Goal: Task Accomplishment & Management: Manage account settings

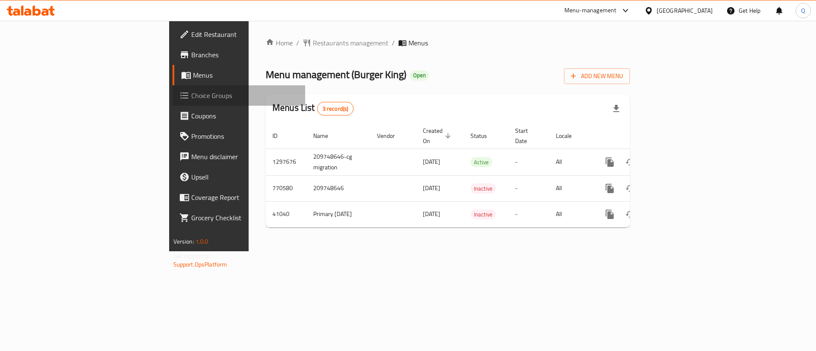
click at [191, 100] on span "Choice Groups" at bounding box center [244, 95] width 107 height 10
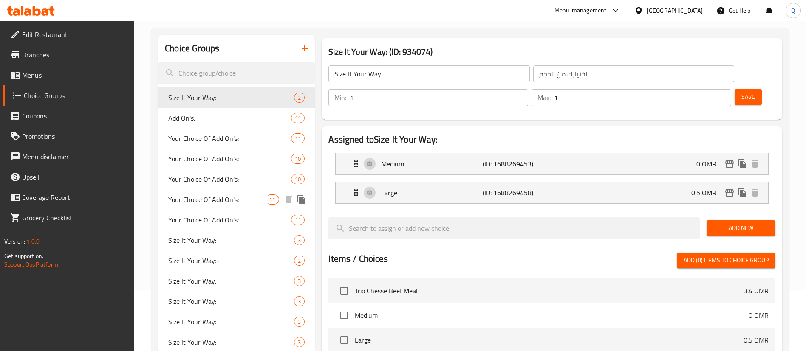
scroll to position [61, 0]
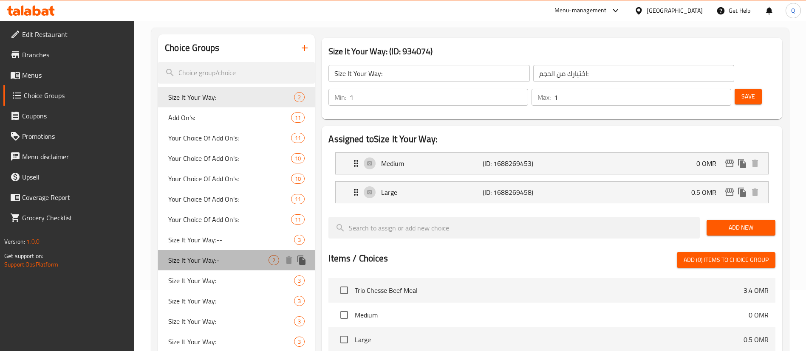
click at [244, 256] on span "Size It Your Way:-" at bounding box center [218, 260] width 100 height 10
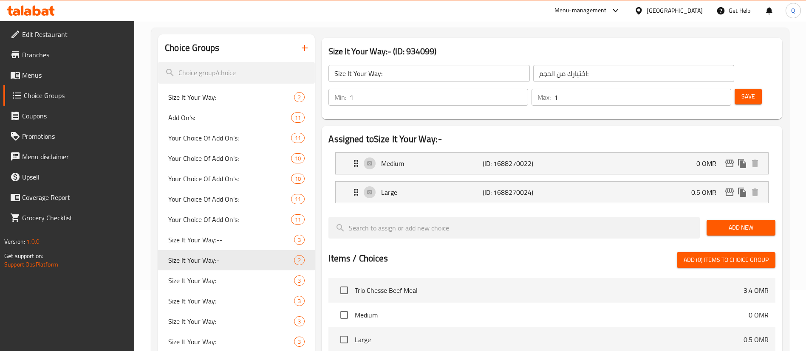
type input "Size It Your Way:-"
type input "إختيارك للحجم:"
click at [658, 182] on div "Large (ID: 1688270024) 0.5 OMR" at bounding box center [554, 192] width 407 height 21
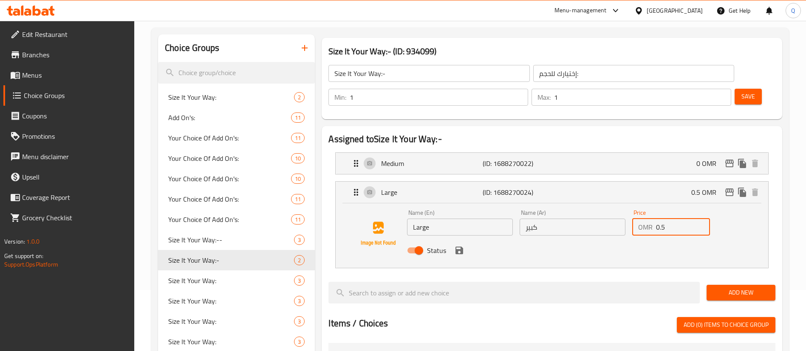
click at [669, 219] on input "0.5" at bounding box center [683, 227] width 54 height 17
click at [460, 246] on icon "save" at bounding box center [459, 251] width 10 height 10
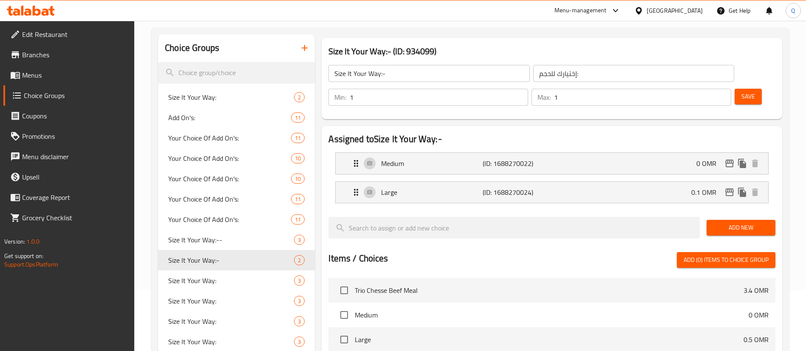
type input "0.1"
click at [742, 89] on button "Save" at bounding box center [748, 97] width 27 height 16
click at [735, 89] on button "Save" at bounding box center [748, 97] width 27 height 16
